Goal: Task Accomplishment & Management: Use online tool/utility

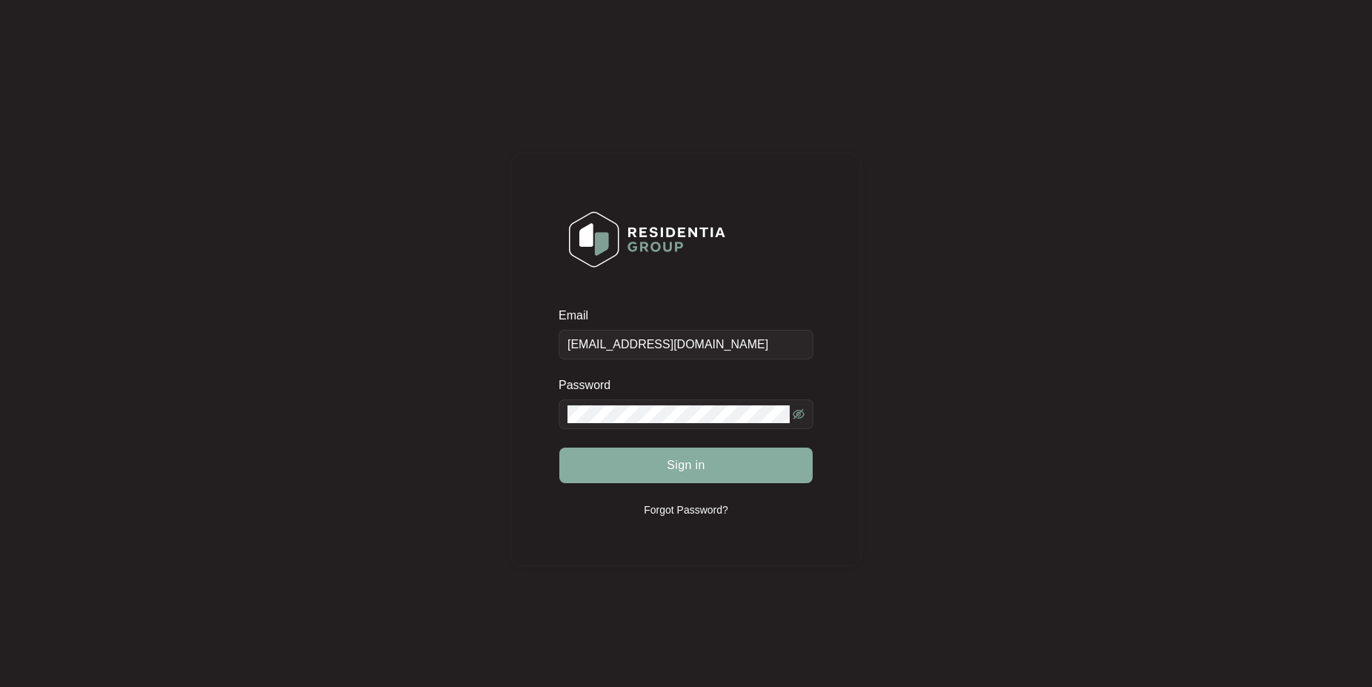
click at [681, 466] on span "Sign in" at bounding box center [686, 465] width 39 height 18
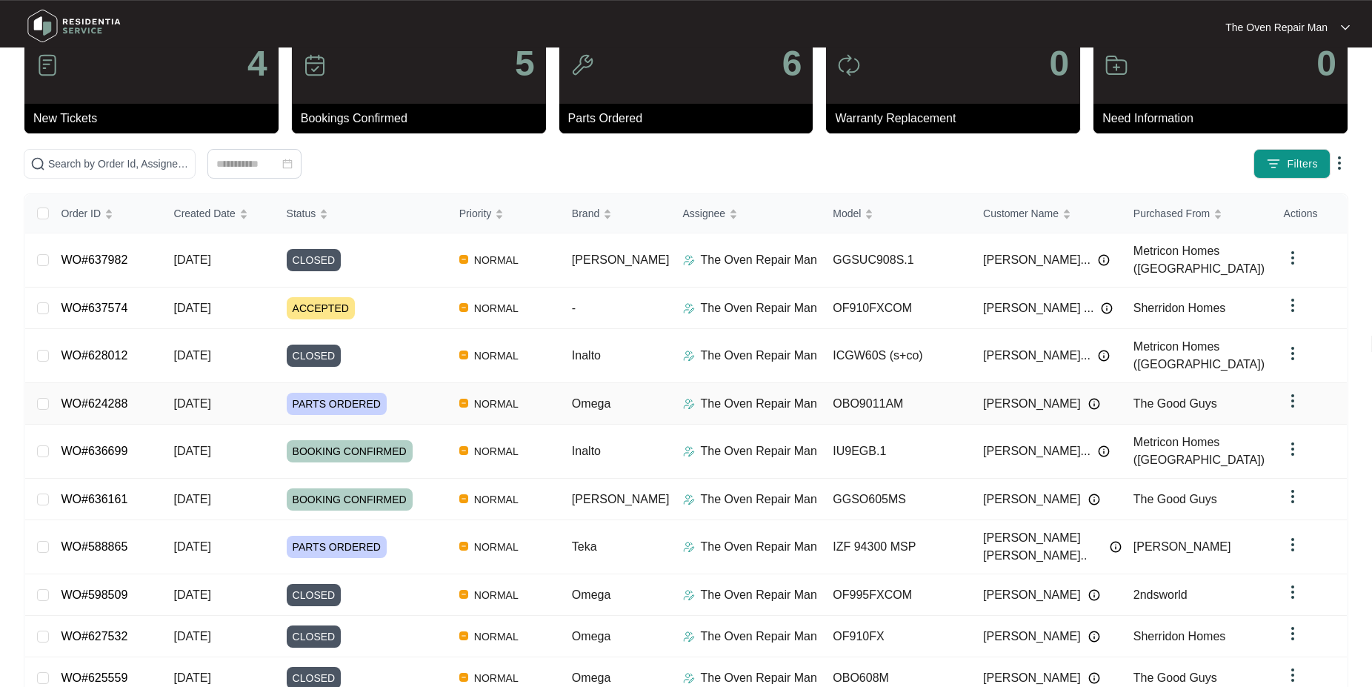
scroll to position [75, 0]
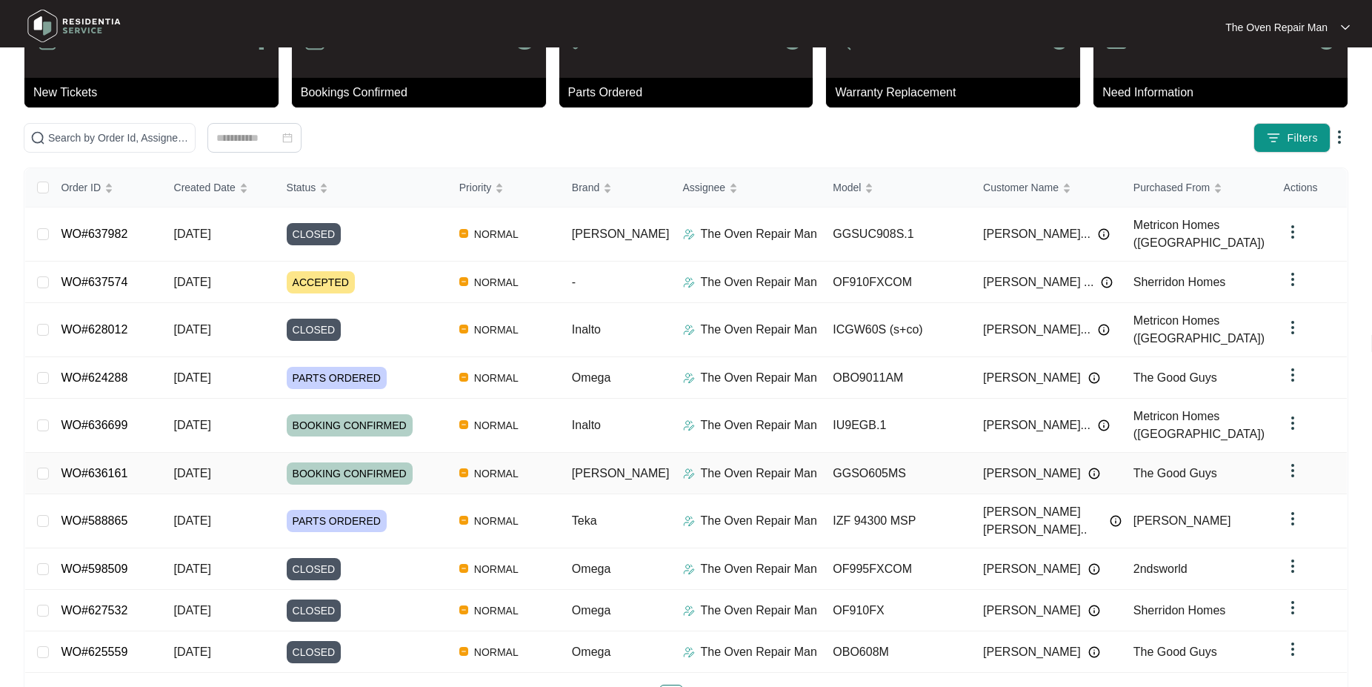
click at [82, 467] on link "WO#636161" at bounding box center [94, 473] width 67 height 13
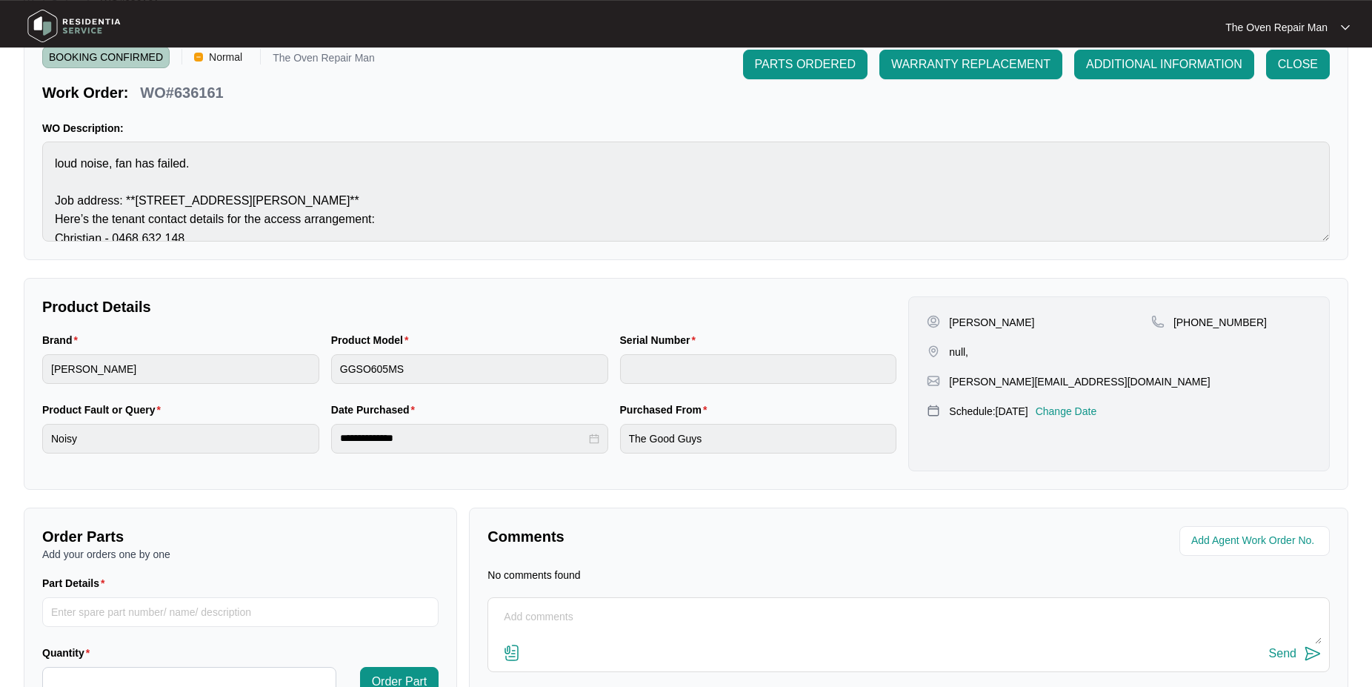
scroll to position [156, 0]
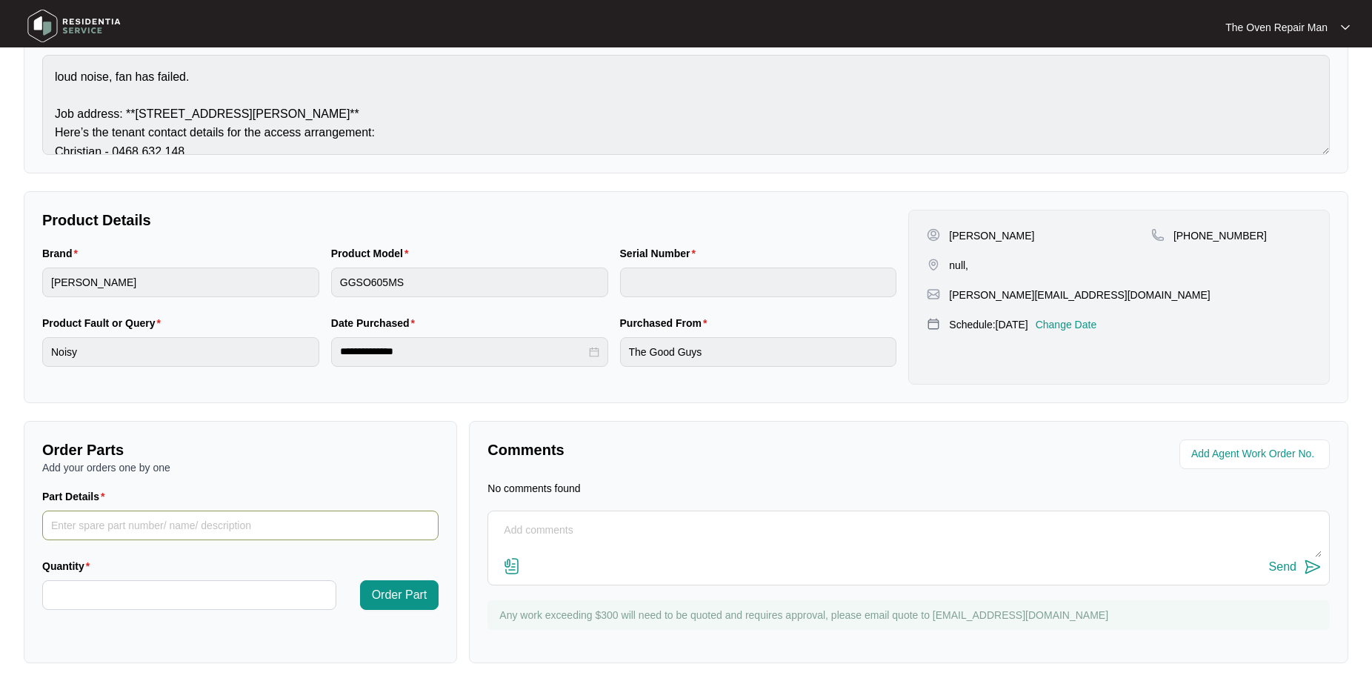
click at [189, 521] on input "Part Details" at bounding box center [240, 525] width 396 height 30
type input "Fan Motor"
click at [244, 586] on input "Quantity" at bounding box center [189, 595] width 293 height 28
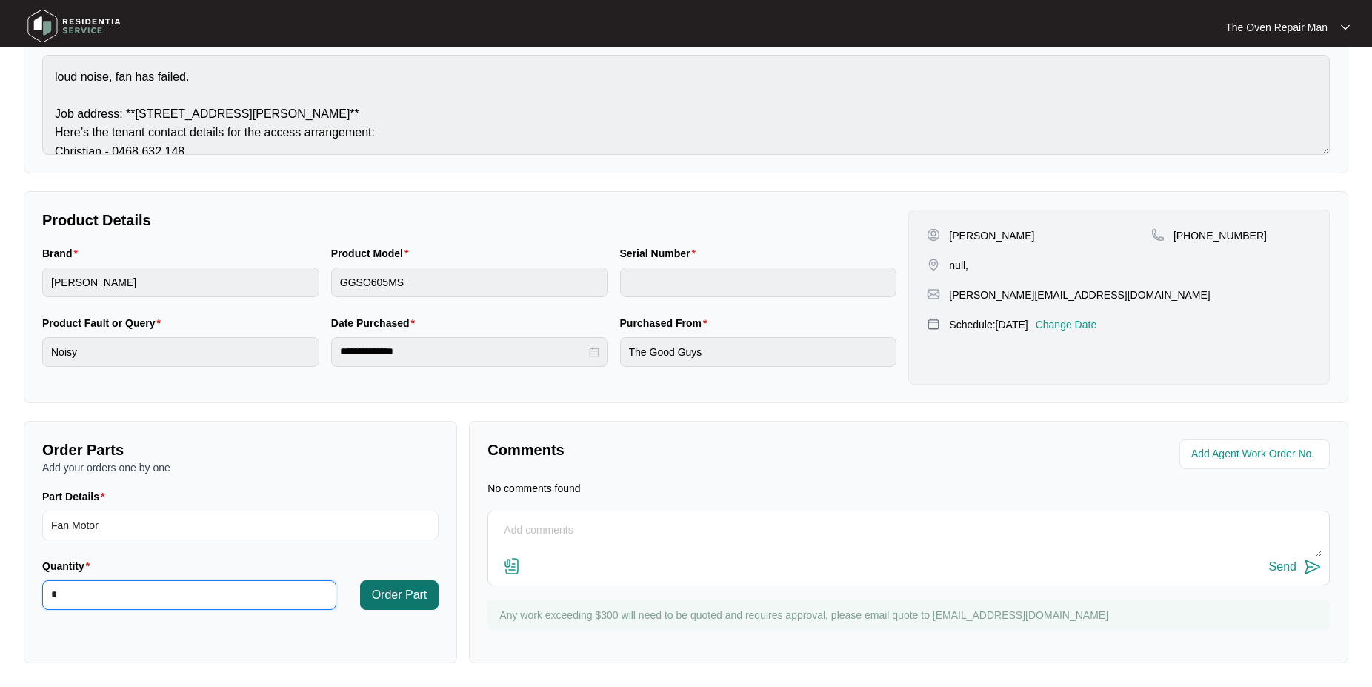
type input "*"
click at [413, 593] on span "Order Part" at bounding box center [400, 595] width 56 height 18
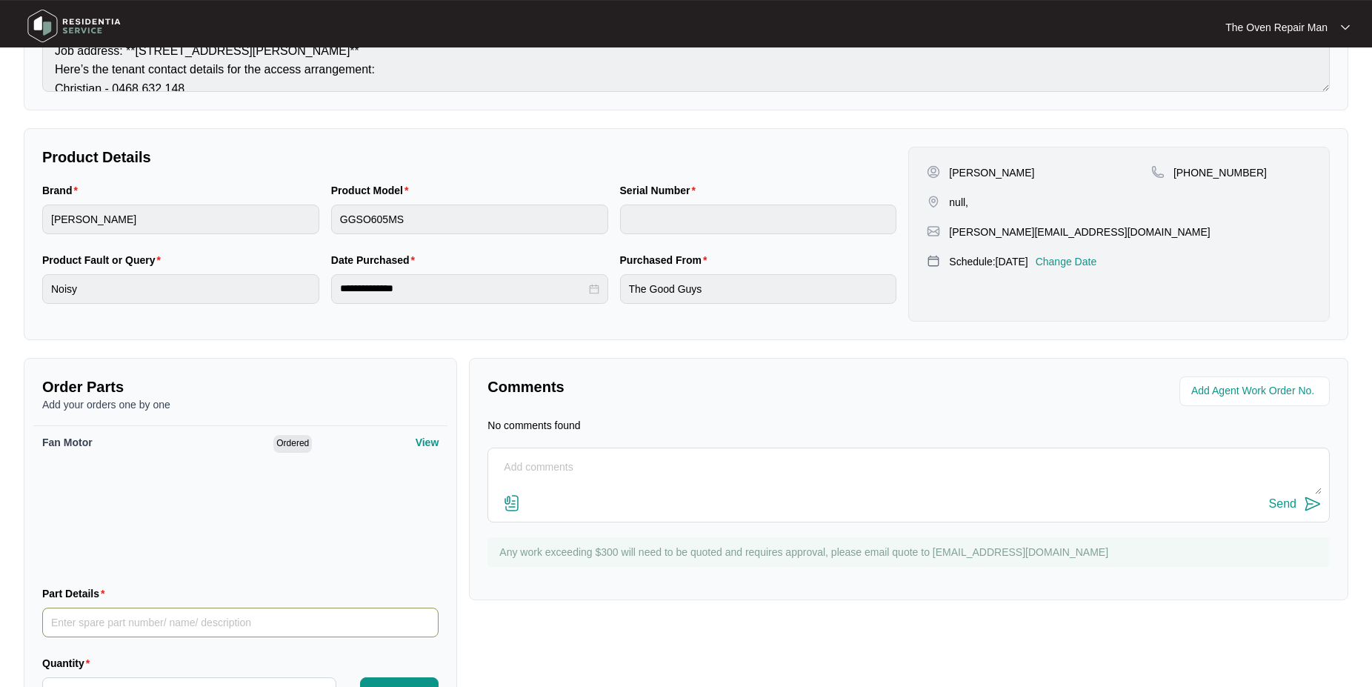
scroll to position [298, 0]
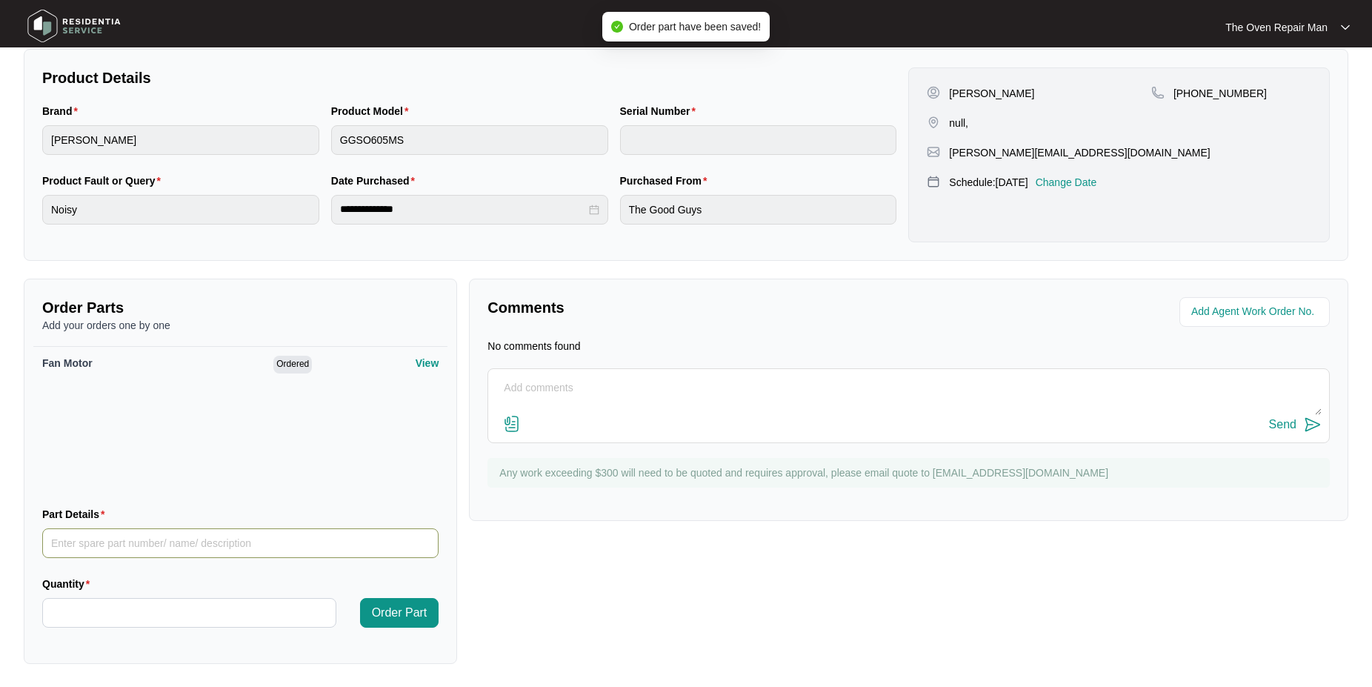
click at [108, 543] on input "Part Details" at bounding box center [240, 543] width 396 height 30
type input "Thermostat"
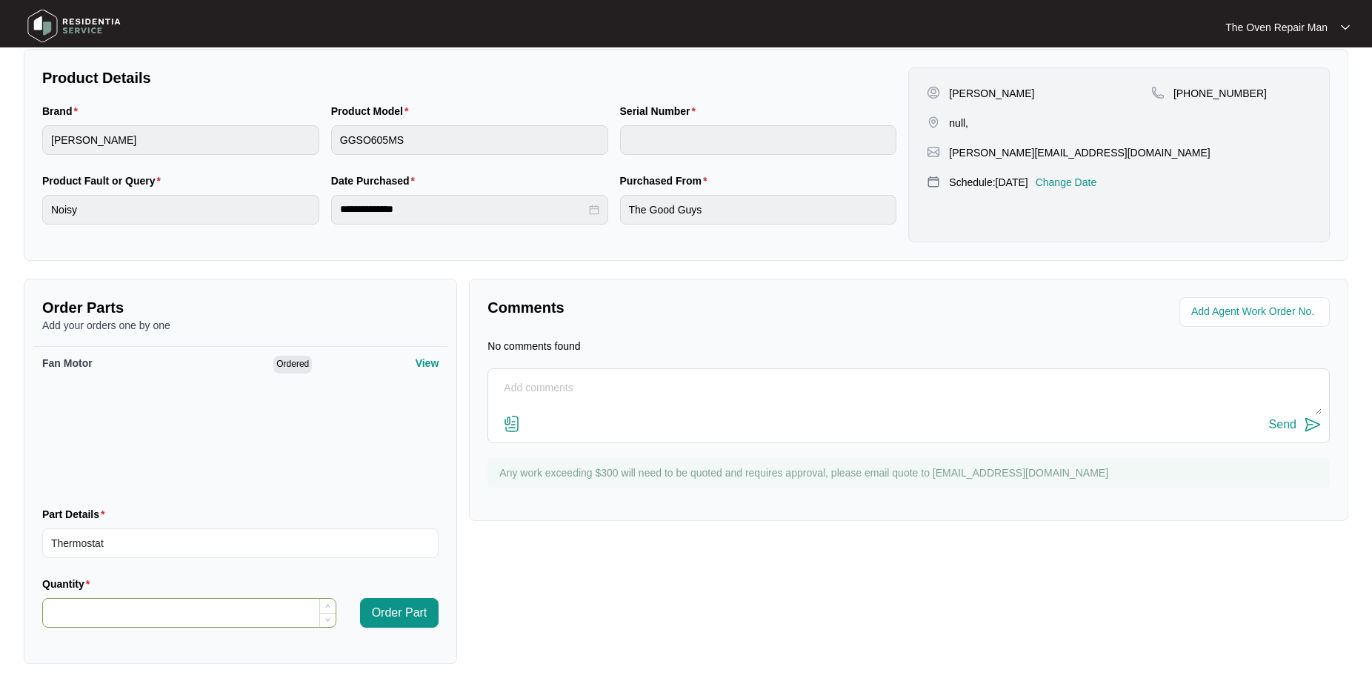
click at [261, 611] on input "Quantity" at bounding box center [189, 612] width 293 height 28
type input "*"
click at [403, 610] on span "Order Part" at bounding box center [400, 613] width 56 height 18
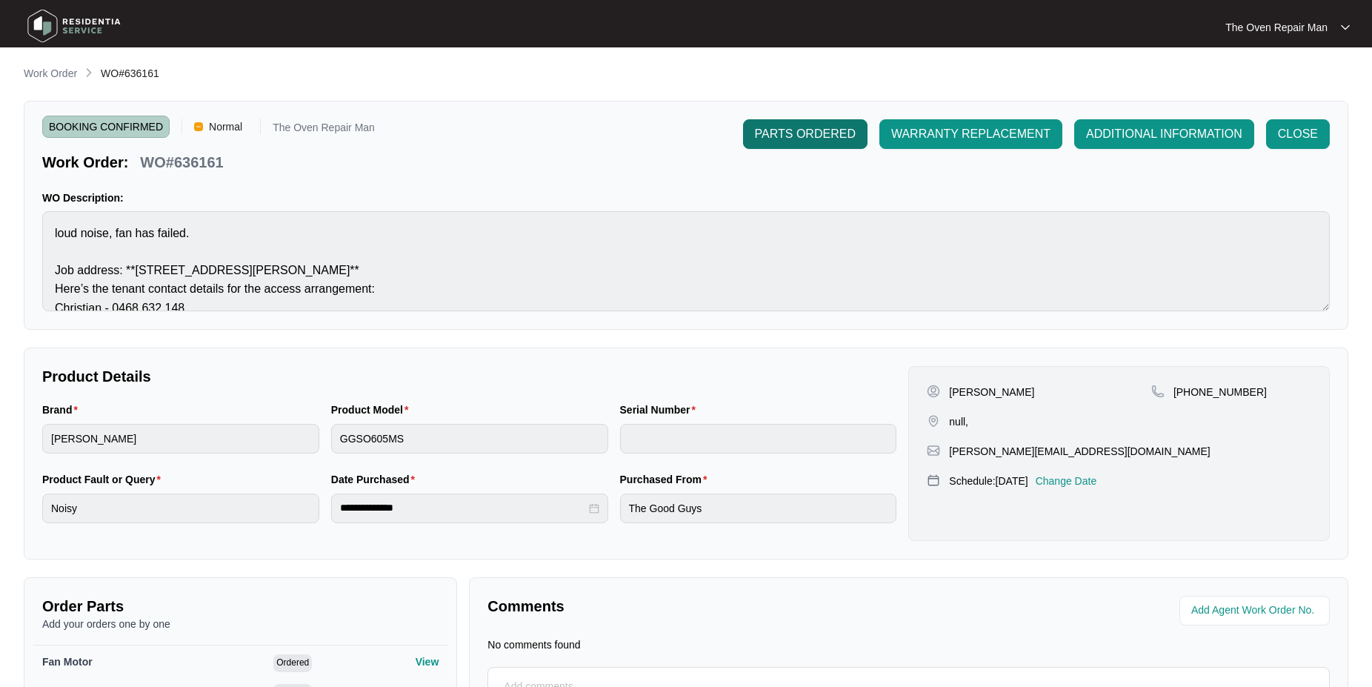
click at [817, 131] on span "PARTS ORDERED" at bounding box center [805, 134] width 101 height 18
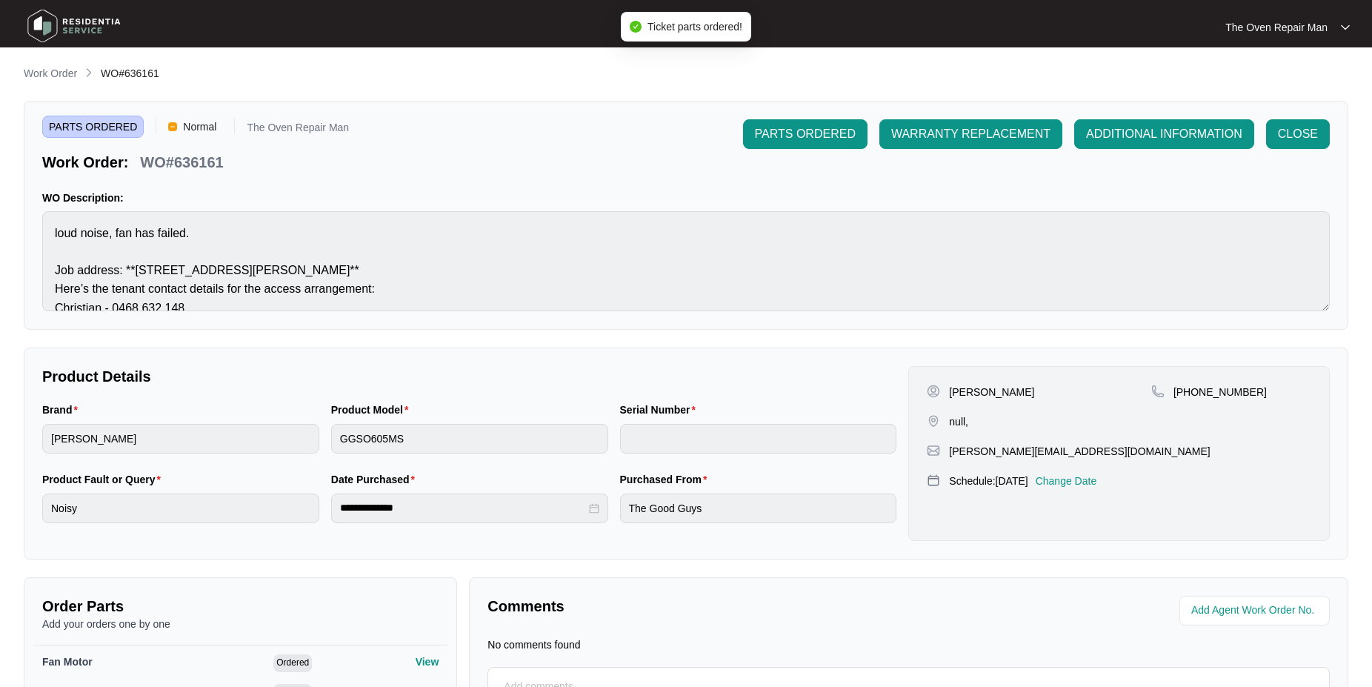
scroll to position [298, 0]
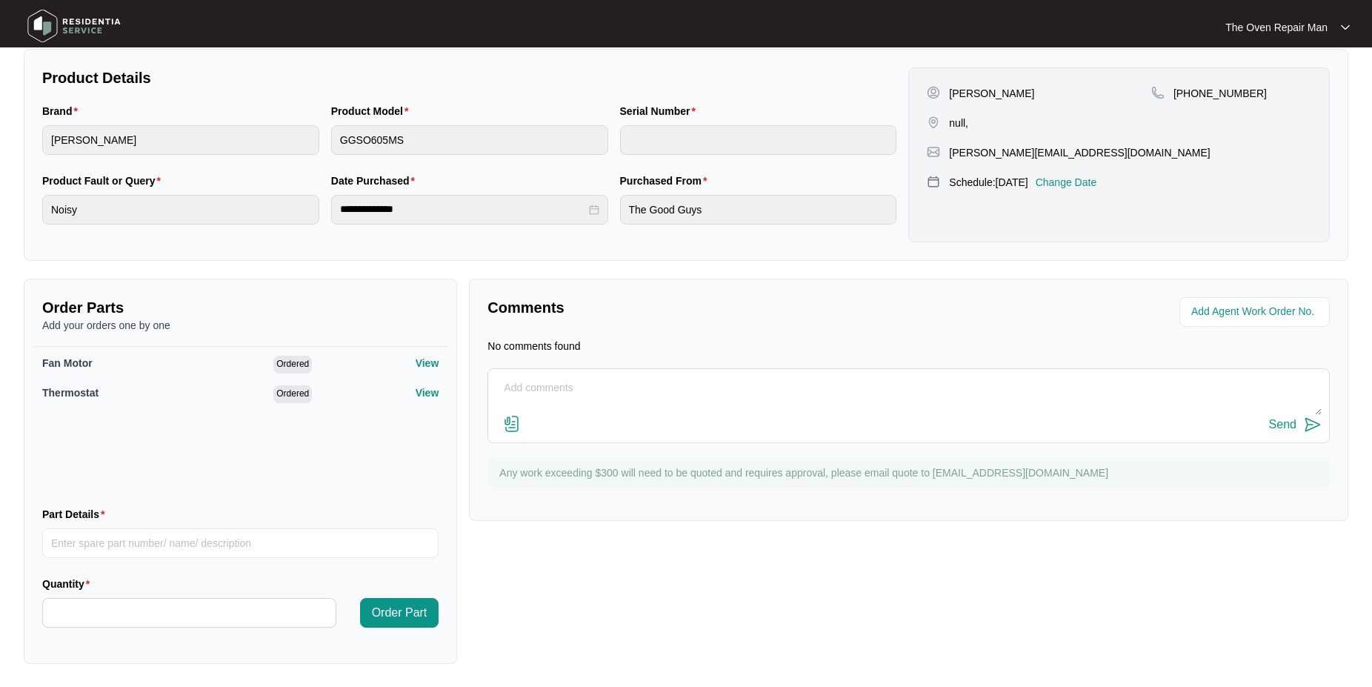
click at [578, 387] on textarea at bounding box center [909, 395] width 826 height 39
type textarea "PO 11936R 21 / 107 - 113 Heatherdale Rd Ringwood 3134 Close 2.30pm FRIDAYS"
click at [1311, 425] on img at bounding box center [1313, 425] width 18 height 18
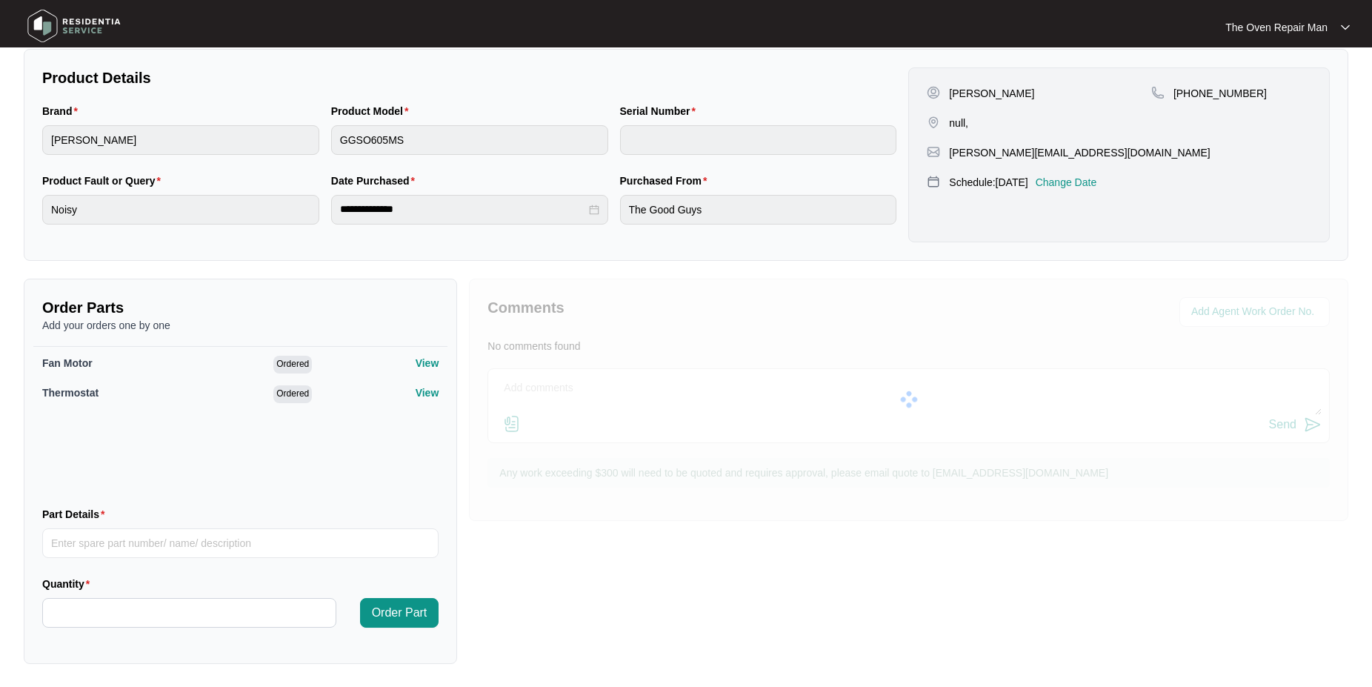
scroll to position [0, 0]
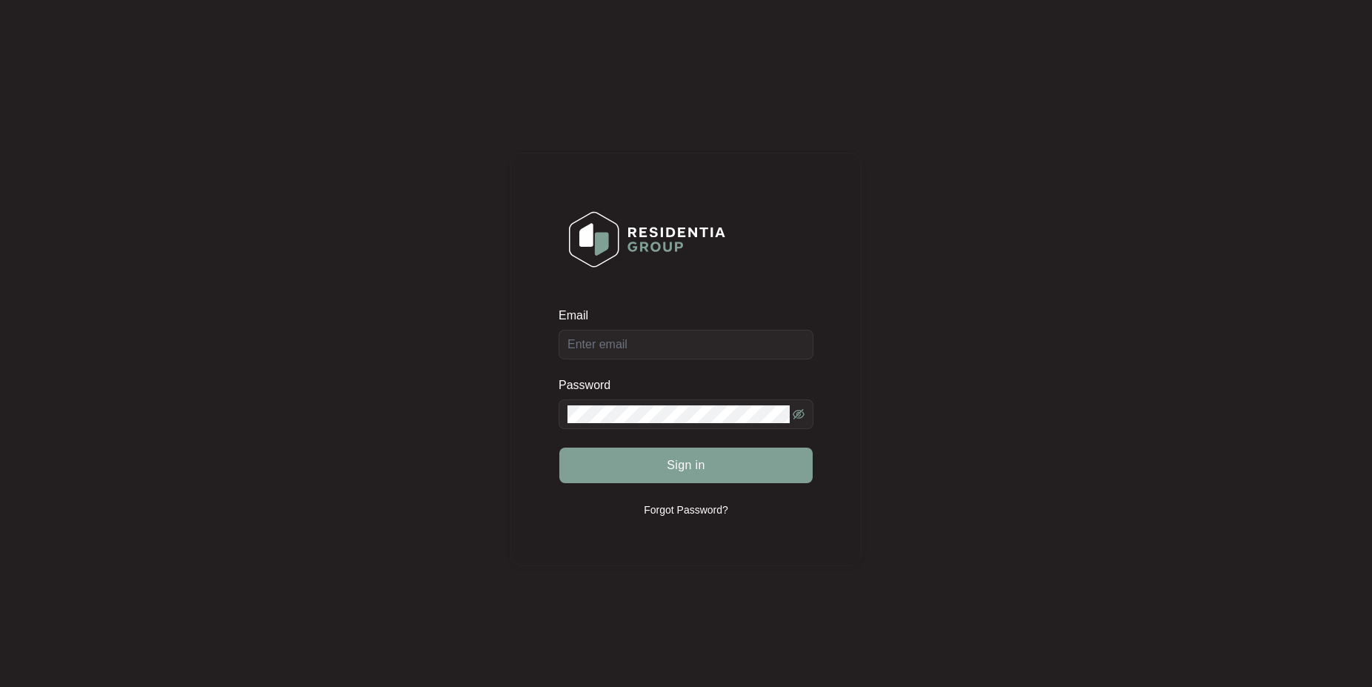
type input "[EMAIL_ADDRESS][DOMAIN_NAME]"
